Goal: Find specific page/section: Find specific page/section

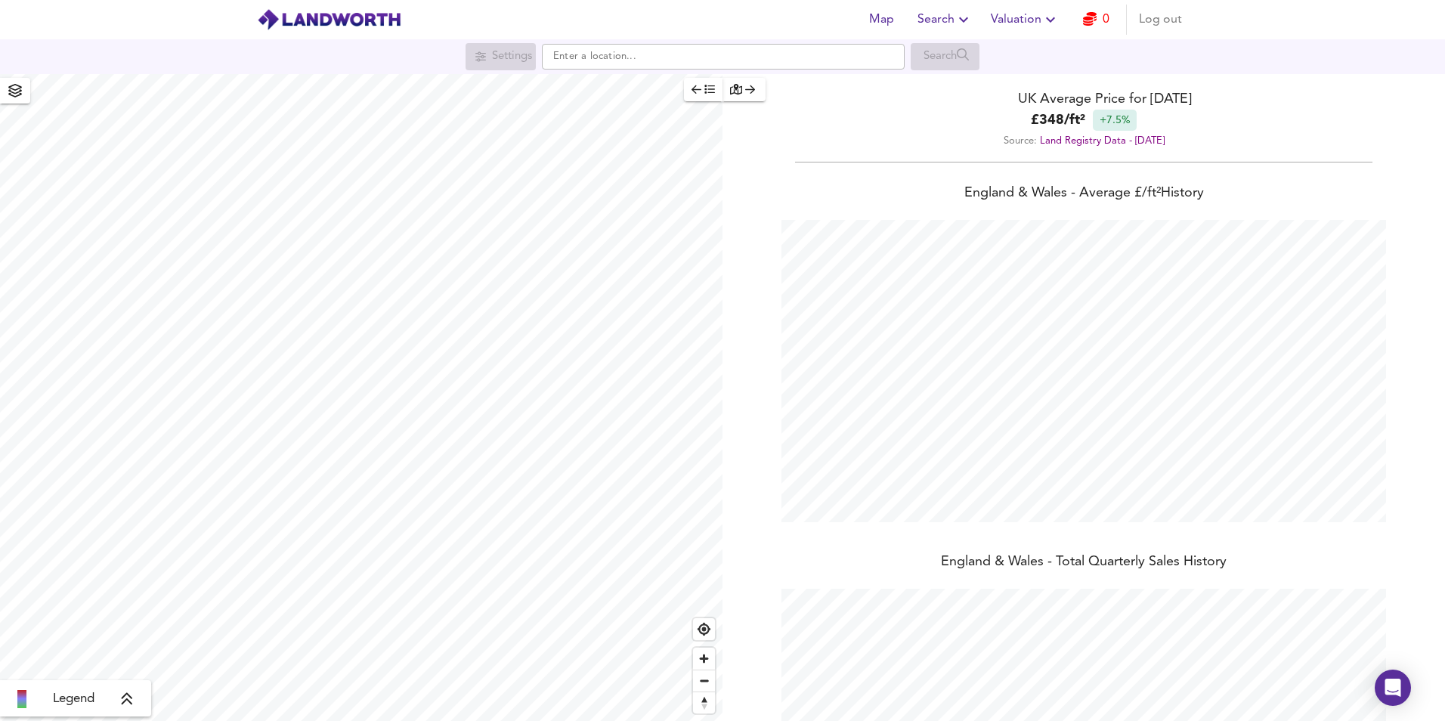
scroll to position [721, 1445]
click at [1029, 27] on span "Valuation" at bounding box center [1025, 19] width 69 height 21
click at [1027, 23] on span "Valuation" at bounding box center [1025, 19] width 69 height 21
click at [1018, 17] on span "Valuation" at bounding box center [1025, 19] width 69 height 21
click at [1063, 78] on li "Valuation Report History" at bounding box center [1025, 81] width 181 height 27
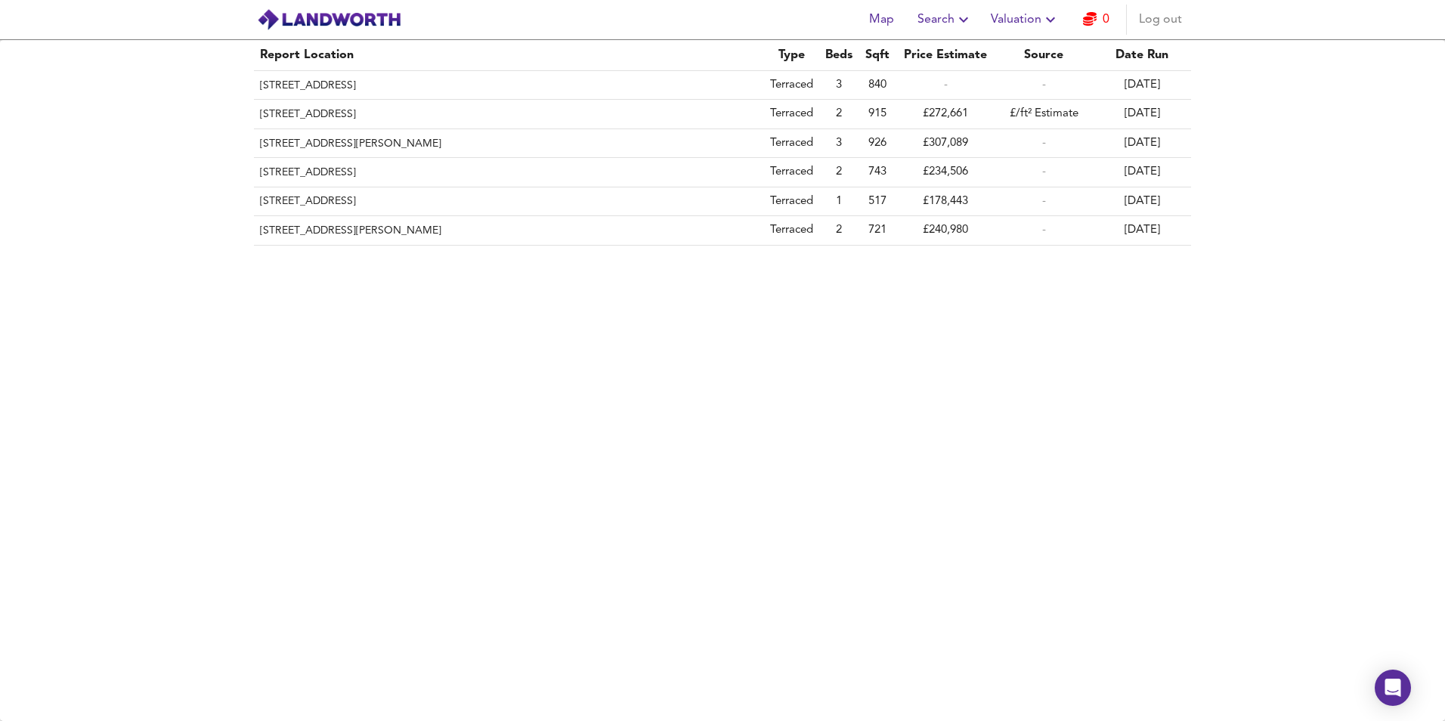
click at [955, 26] on span "Search" at bounding box center [945, 19] width 55 height 21
click at [964, 87] on li "Search History" at bounding box center [946, 81] width 150 height 27
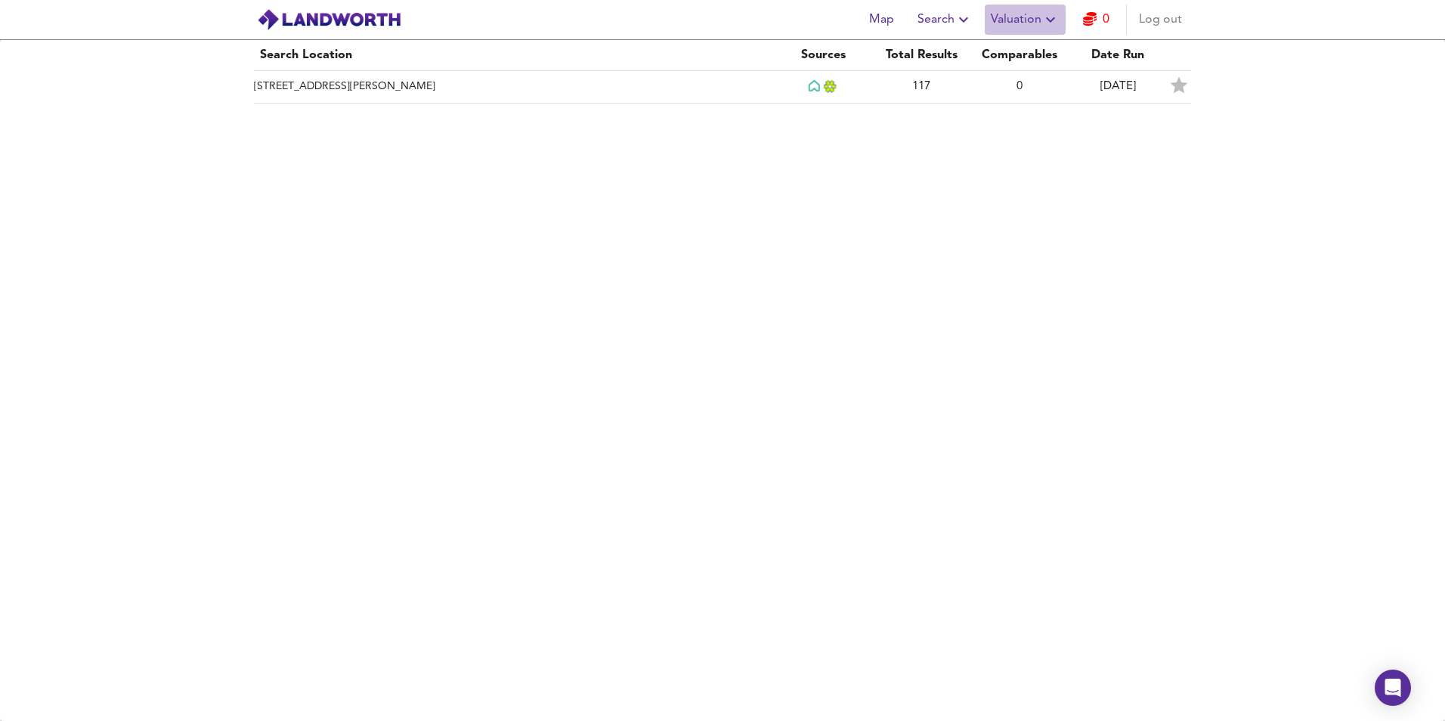
click at [1029, 18] on span "Valuation" at bounding box center [1025, 19] width 69 height 21
